Goal: Information Seeking & Learning: Learn about a topic

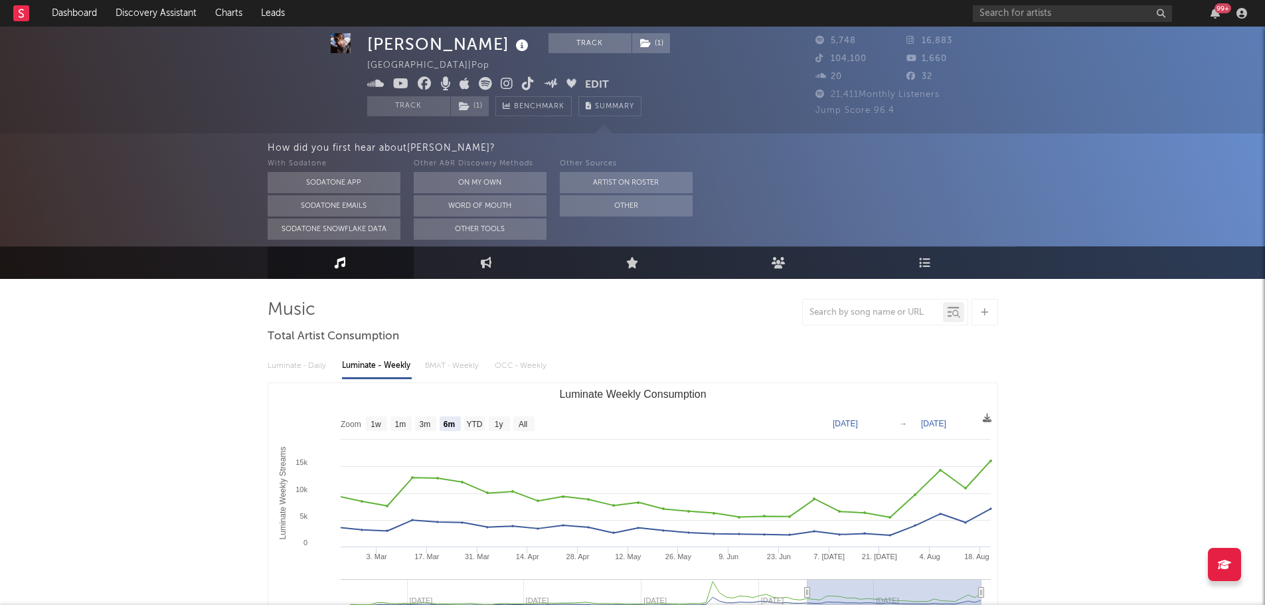
select select "6m"
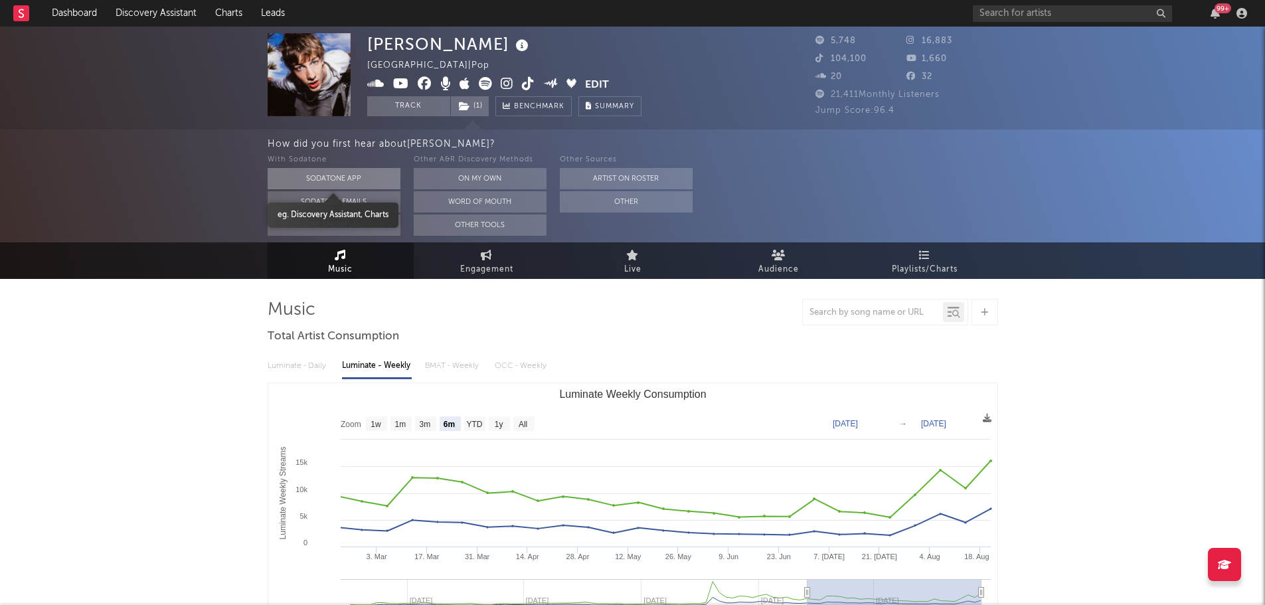
click at [353, 178] on button "Sodatone App" at bounding box center [334, 178] width 133 height 21
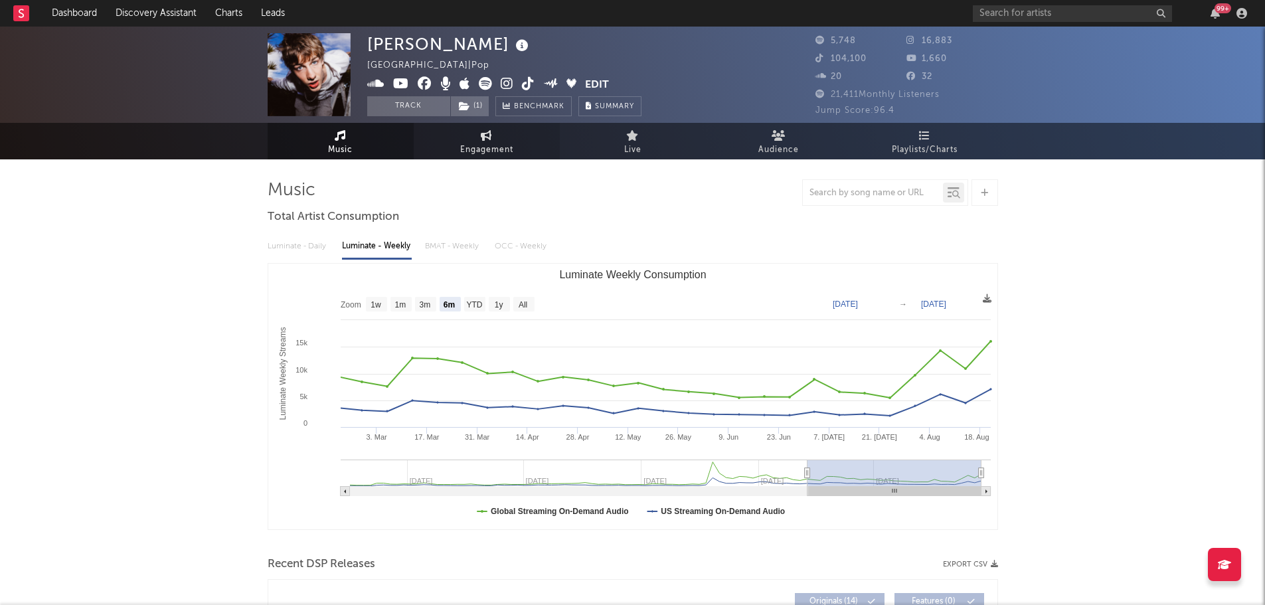
click at [503, 147] on span "Engagement" at bounding box center [486, 150] width 53 height 16
select select "1w"
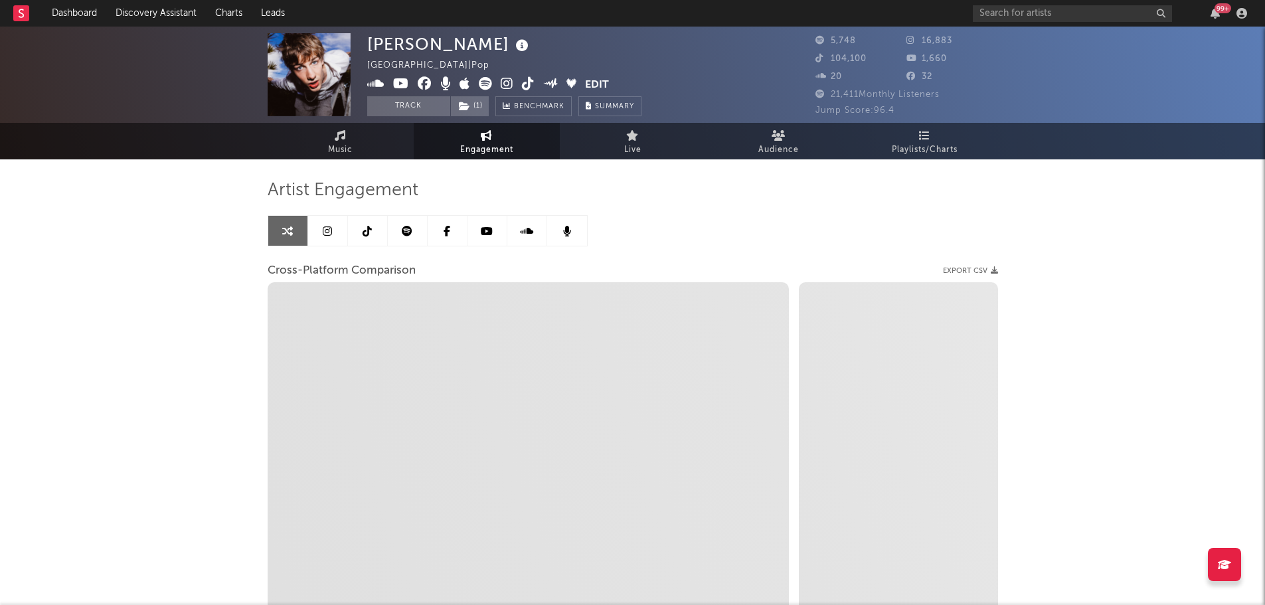
select select "1m"
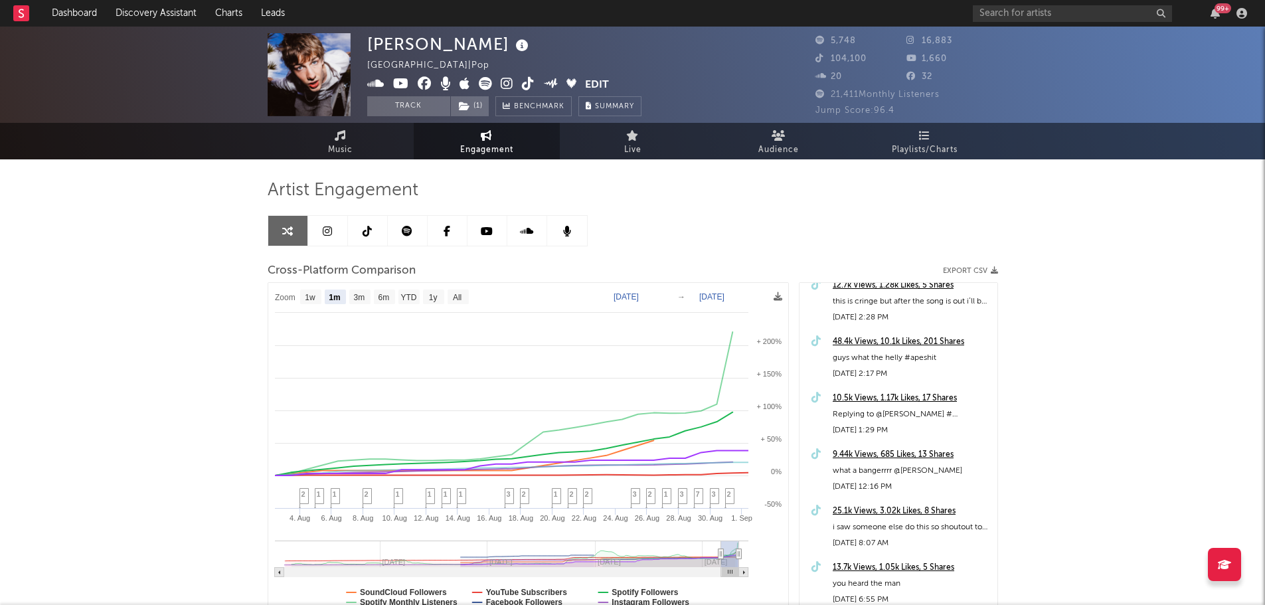
scroll to position [863, 0]
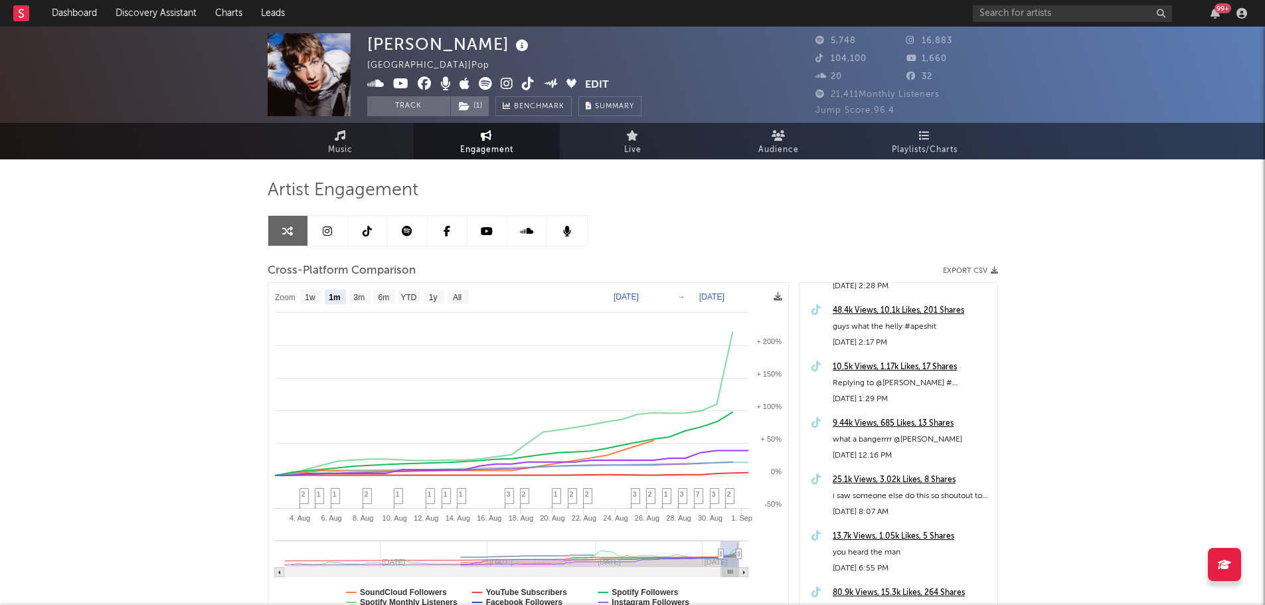
click at [875, 361] on div "10.5k Views, 1.17k Likes, 17 Shares" at bounding box center [912, 367] width 158 height 16
click at [1095, 223] on div "[PERSON_NAME] Australia | Pop Edit Track ( 1 ) Benchmark Summary 5,748 16,883 1…" at bounding box center [632, 375] width 1265 height 697
